Goal: Information Seeking & Learning: Learn about a topic

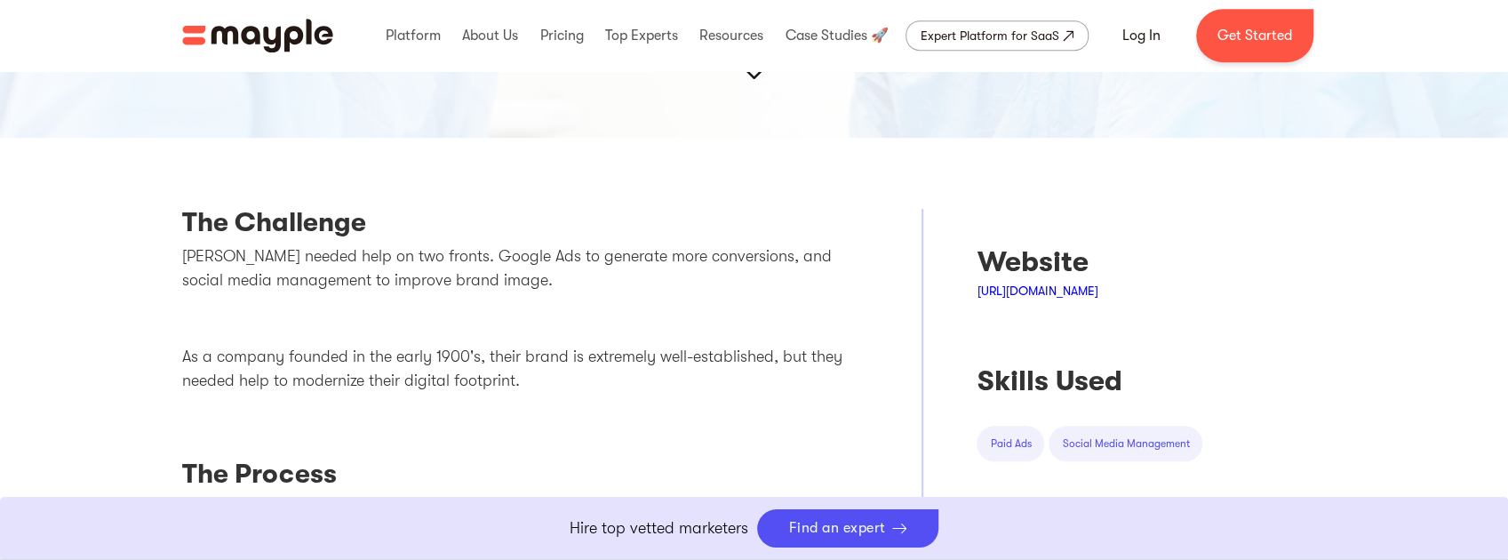
scroll to position [622, 0]
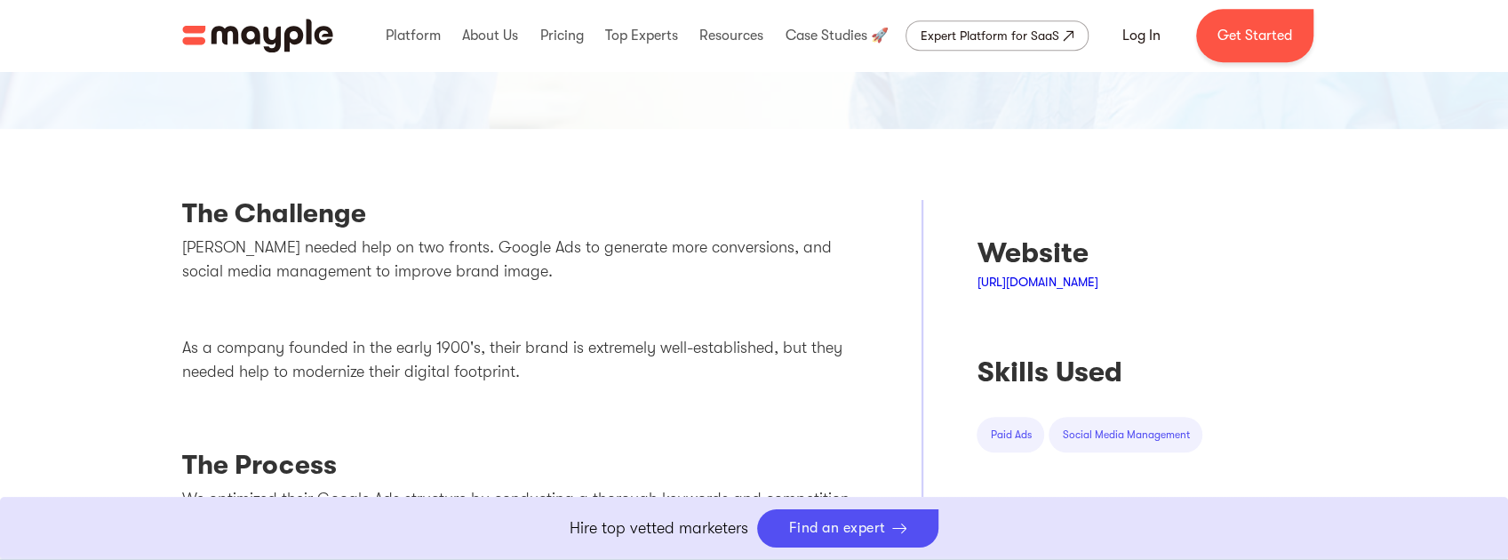
click at [1022, 284] on link "[URL][DOMAIN_NAME]" at bounding box center [1036, 282] width 121 height 14
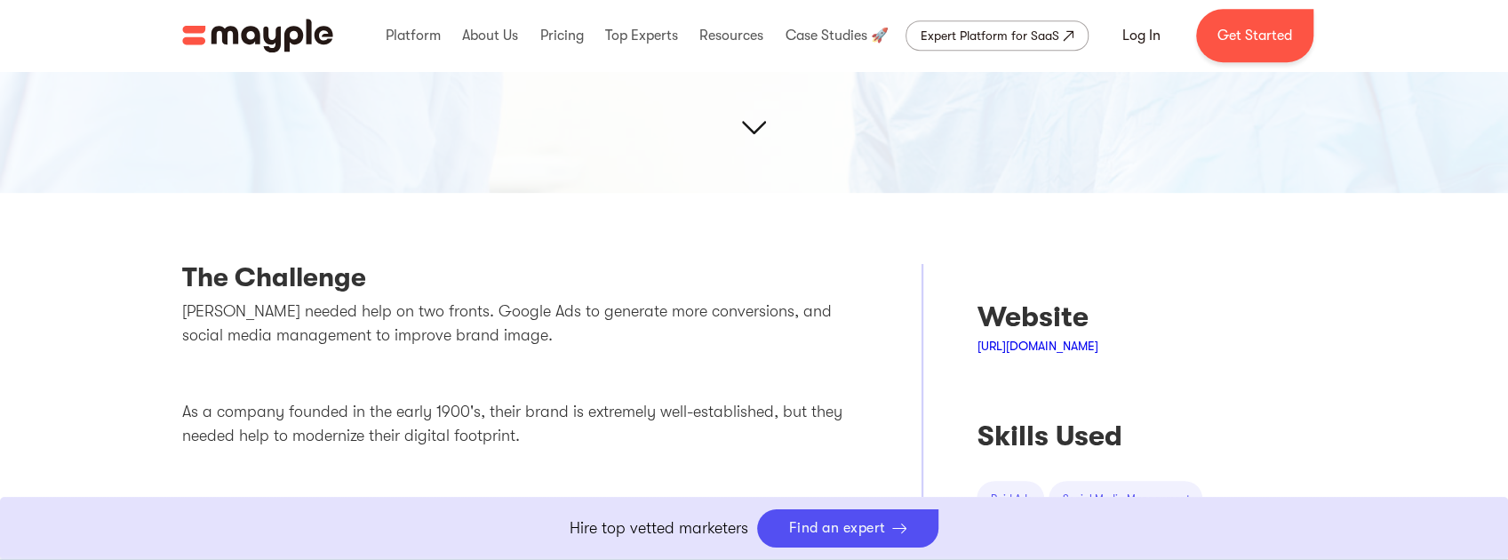
scroll to position [474, 0]
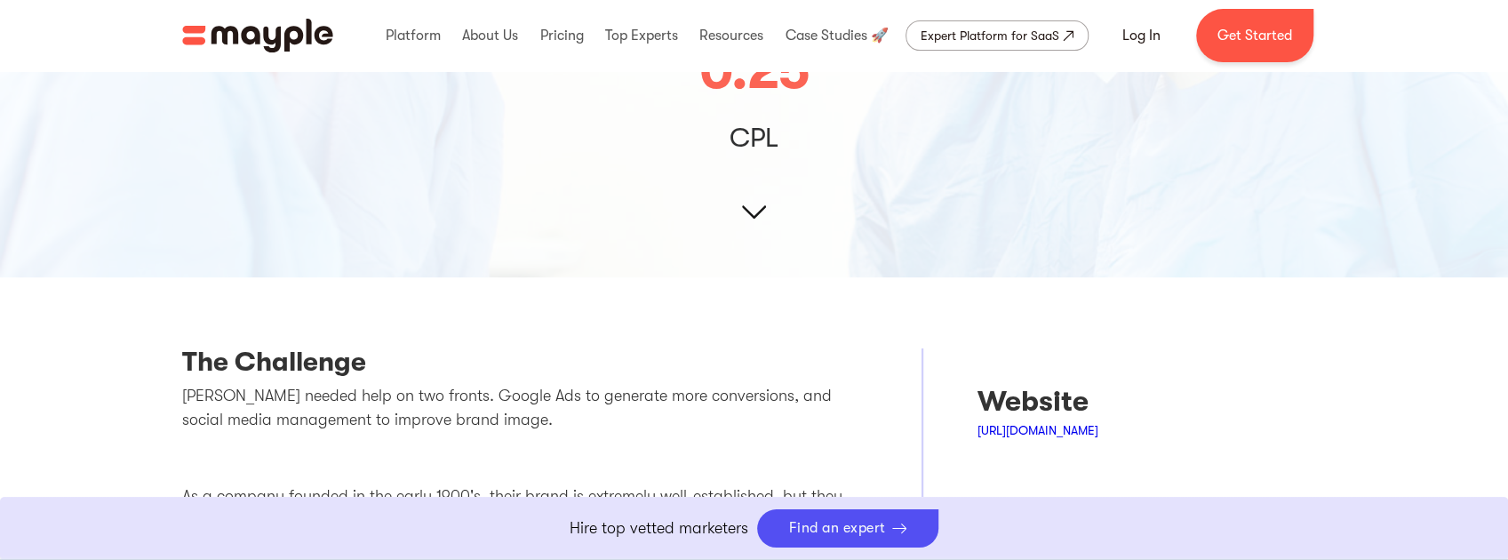
click at [753, 209] on img at bounding box center [754, 49] width 1508 height 455
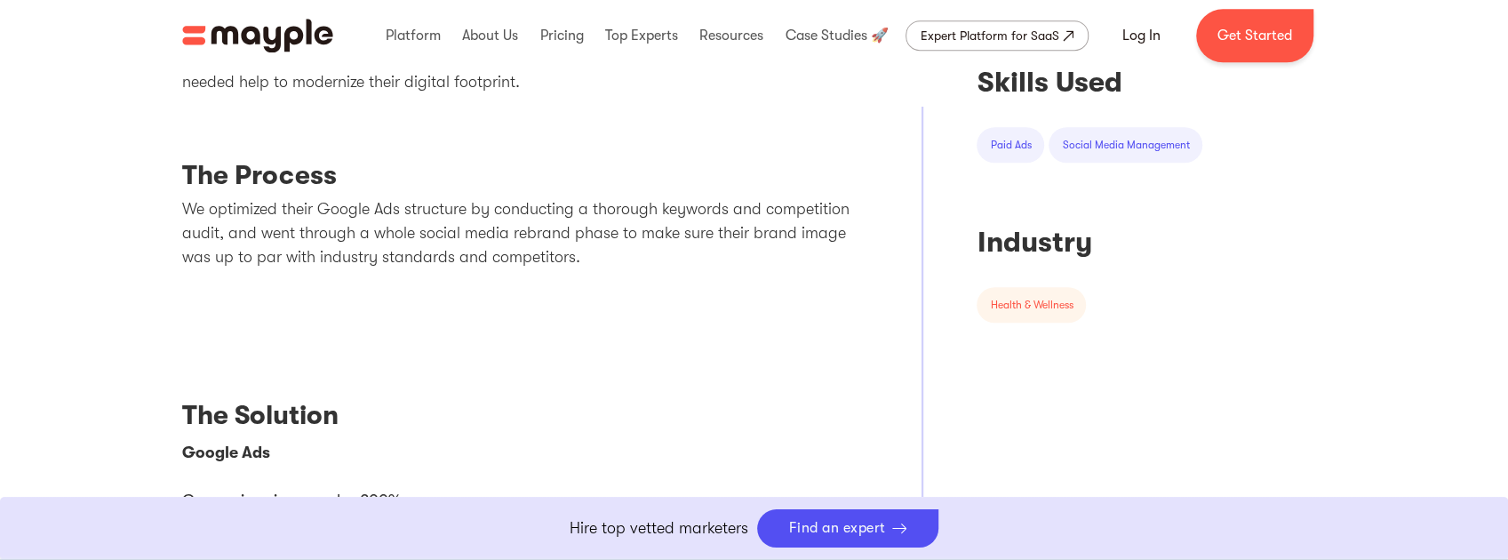
scroll to position [947, 0]
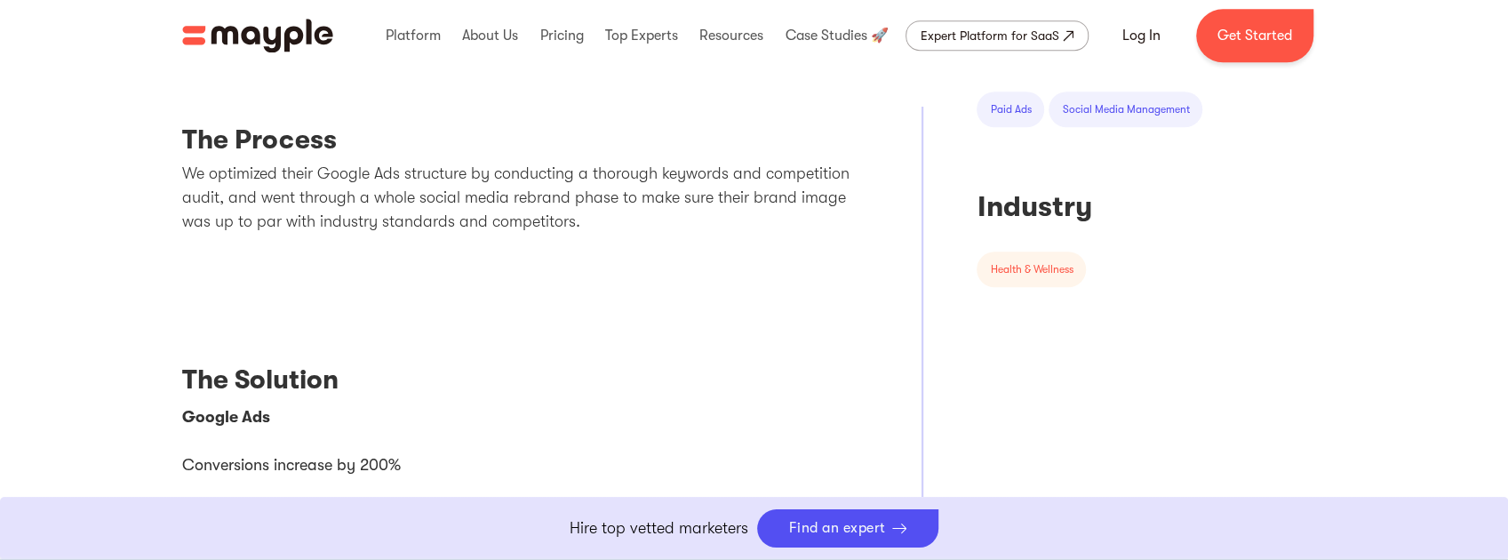
drag, startPoint x: 436, startPoint y: 294, endPoint x: 359, endPoint y: 301, distance: 77.6
click at [359, 301] on div "The Challenge [PERSON_NAME] needed help on two fronts. Google Ads to generate m…" at bounding box center [525, 416] width 687 height 1082
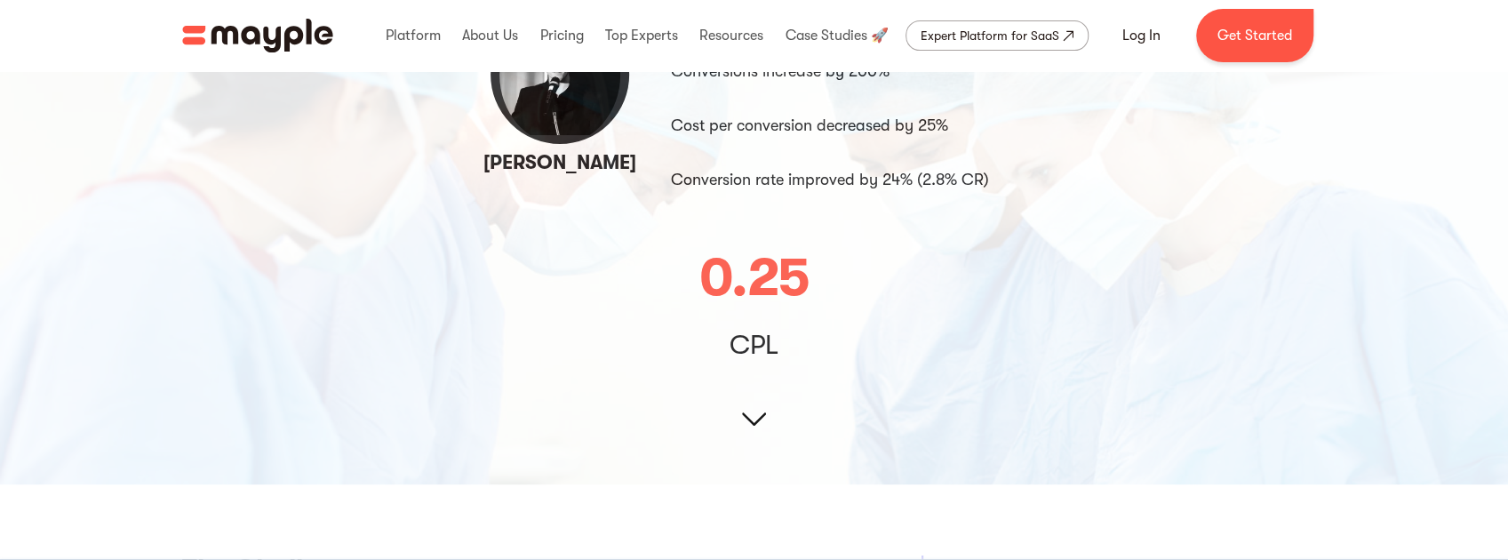
scroll to position [296, 0]
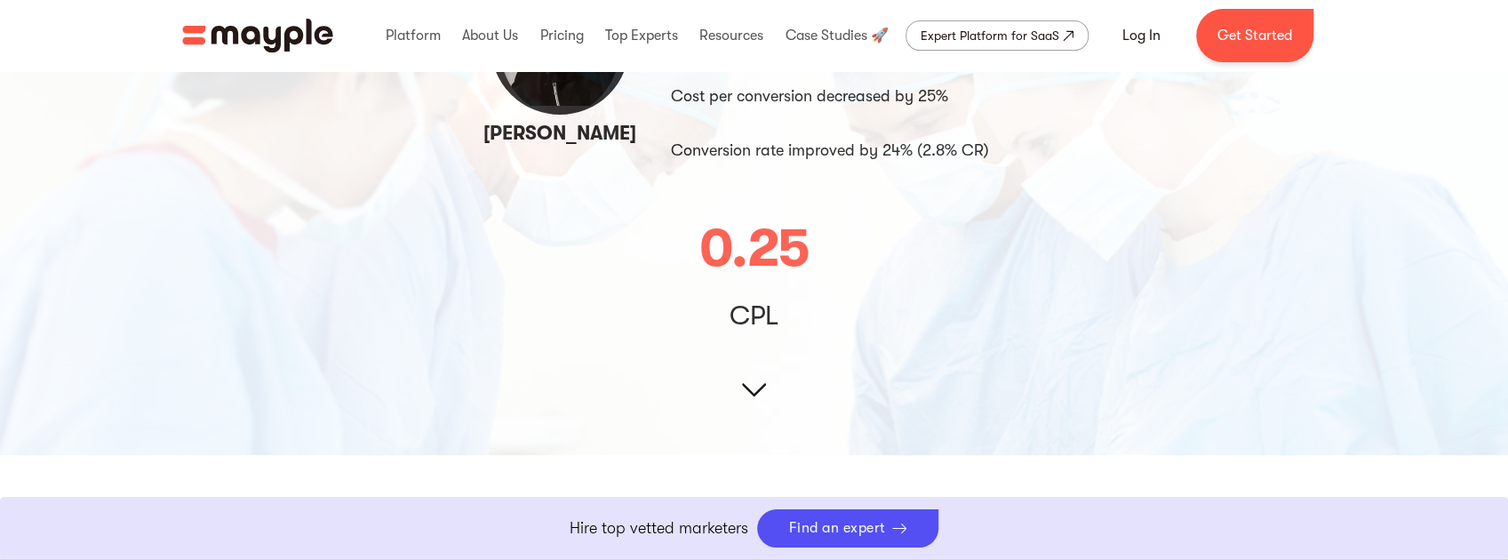
drag, startPoint x: 748, startPoint y: 308, endPoint x: 737, endPoint y: 258, distance: 51.8
click at [748, 308] on img at bounding box center [754, 227] width 1508 height 455
click at [748, 222] on img at bounding box center [754, 227] width 1508 height 455
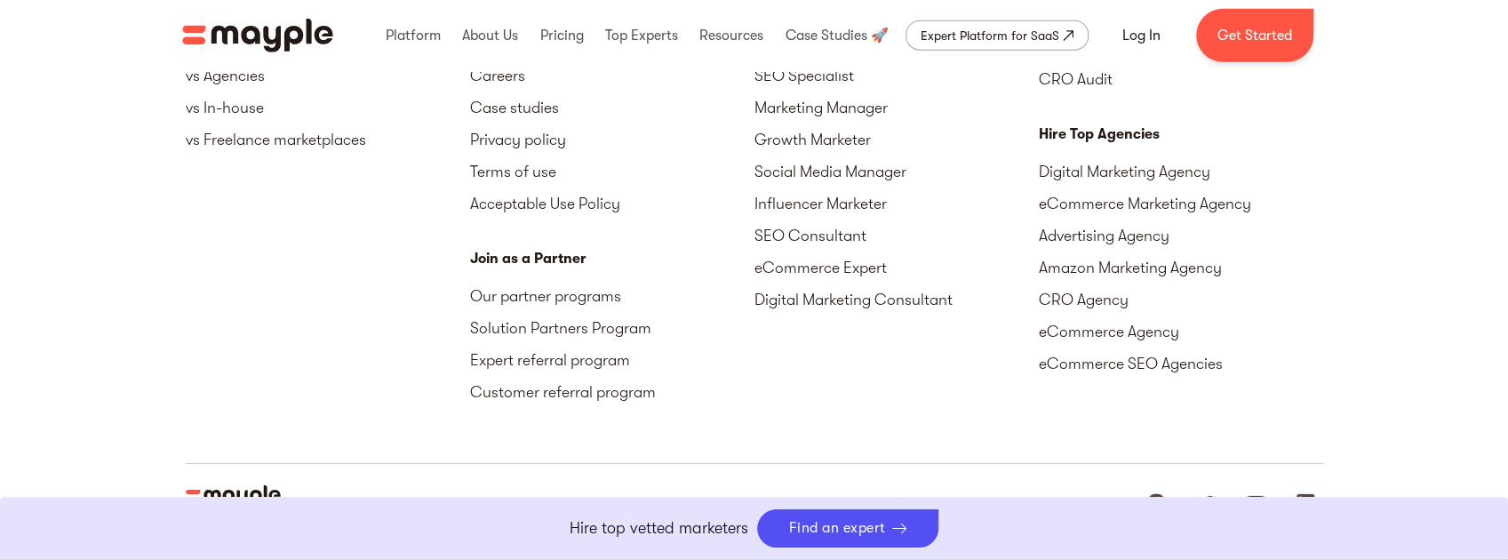
scroll to position [3257, 0]
